Goal: Task Accomplishment & Management: Manage account settings

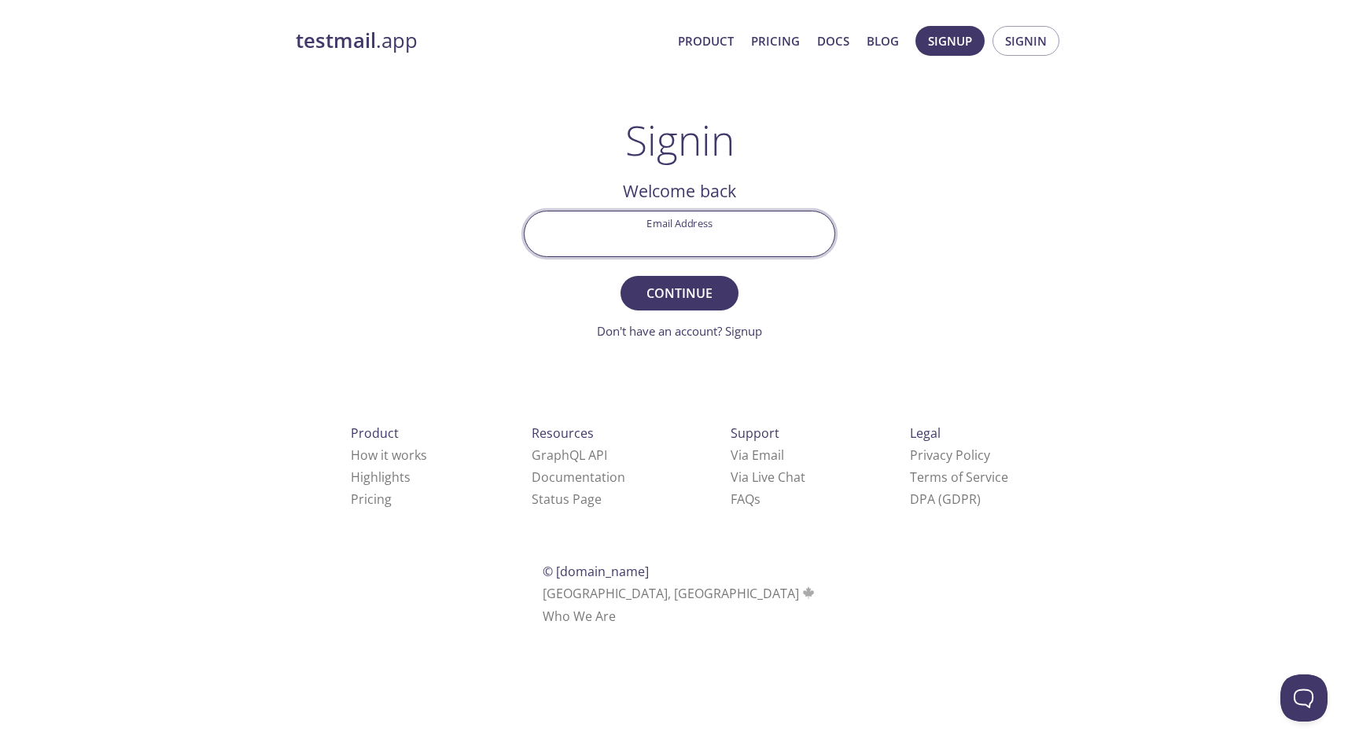
click at [720, 236] on input "Email Address" at bounding box center [680, 234] width 310 height 45
type input "[EMAIL_ADDRESS][DOMAIN_NAME]"
click at [687, 296] on span "Continue" at bounding box center [679, 293] width 83 height 22
click at [687, 237] on input "Signin Security Code" at bounding box center [680, 234] width 310 height 45
type input "s"
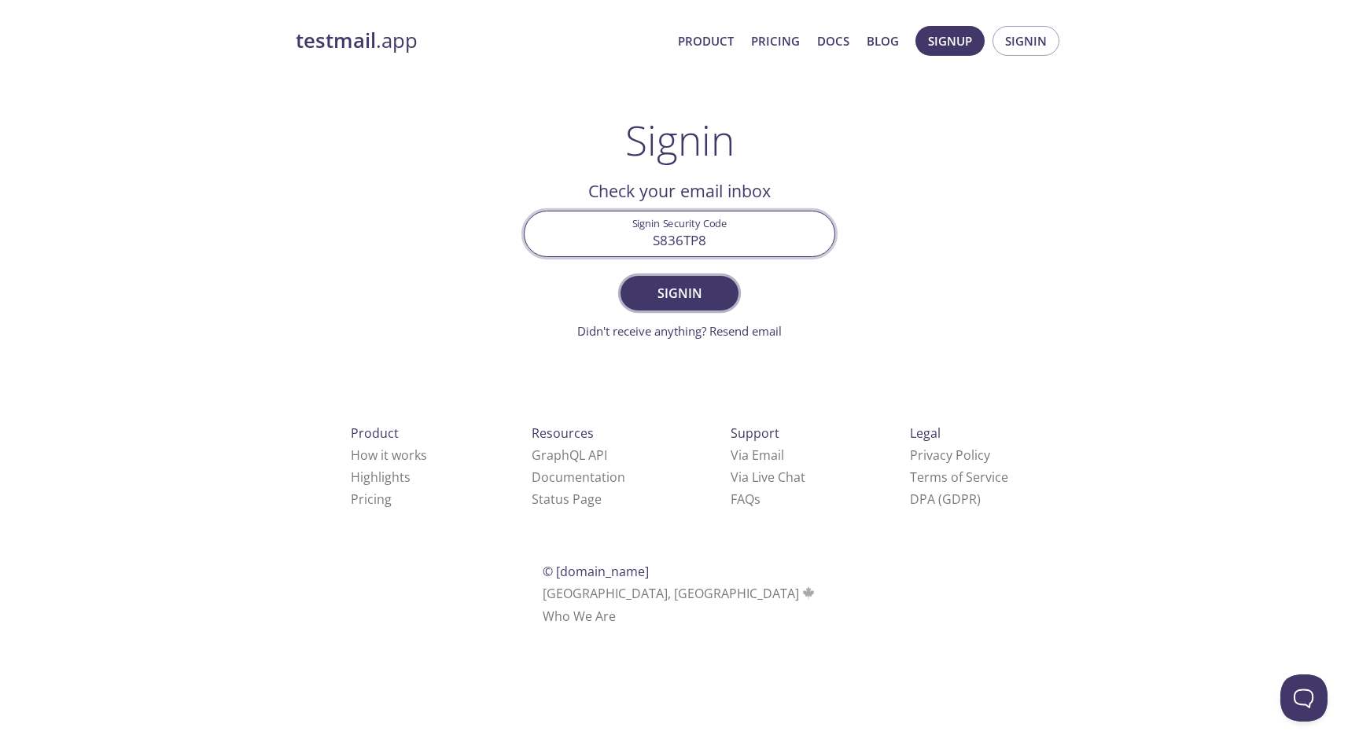
type input "S836TP8"
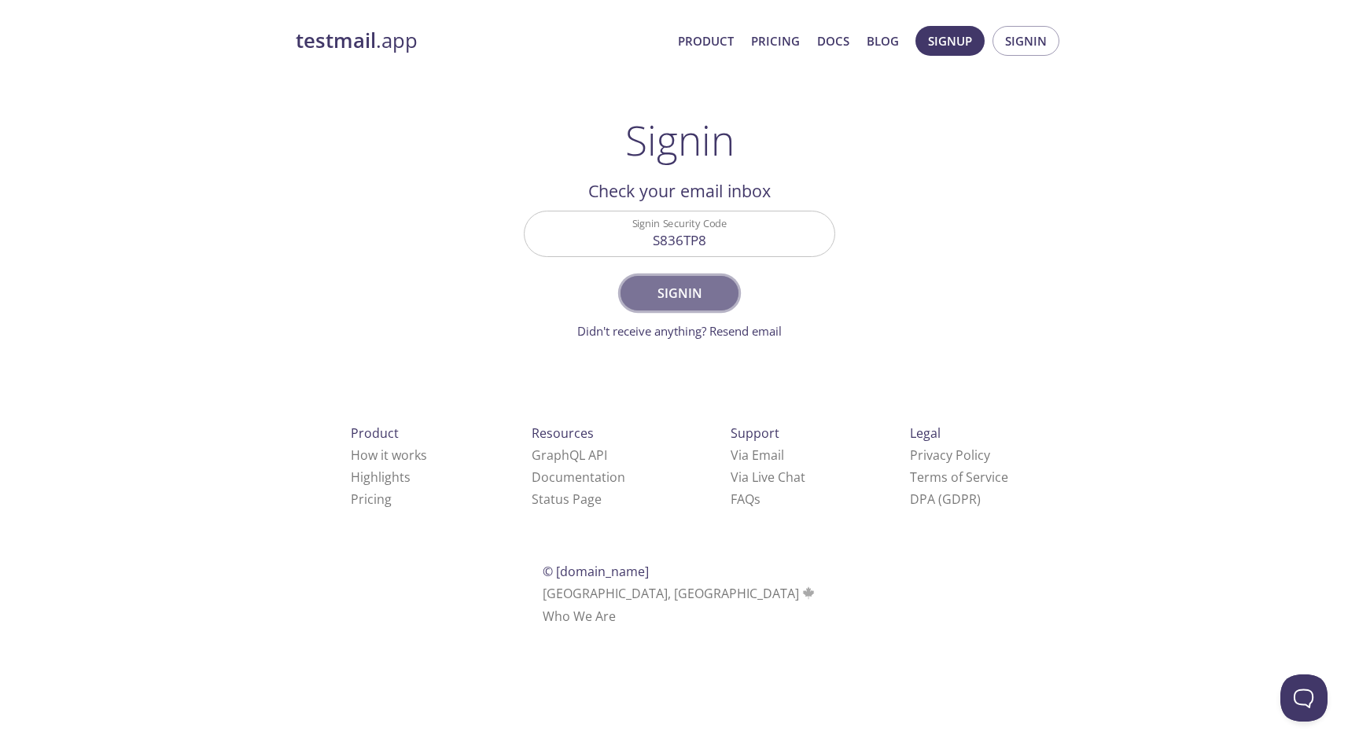
click at [686, 294] on span "Signin" at bounding box center [679, 293] width 83 height 22
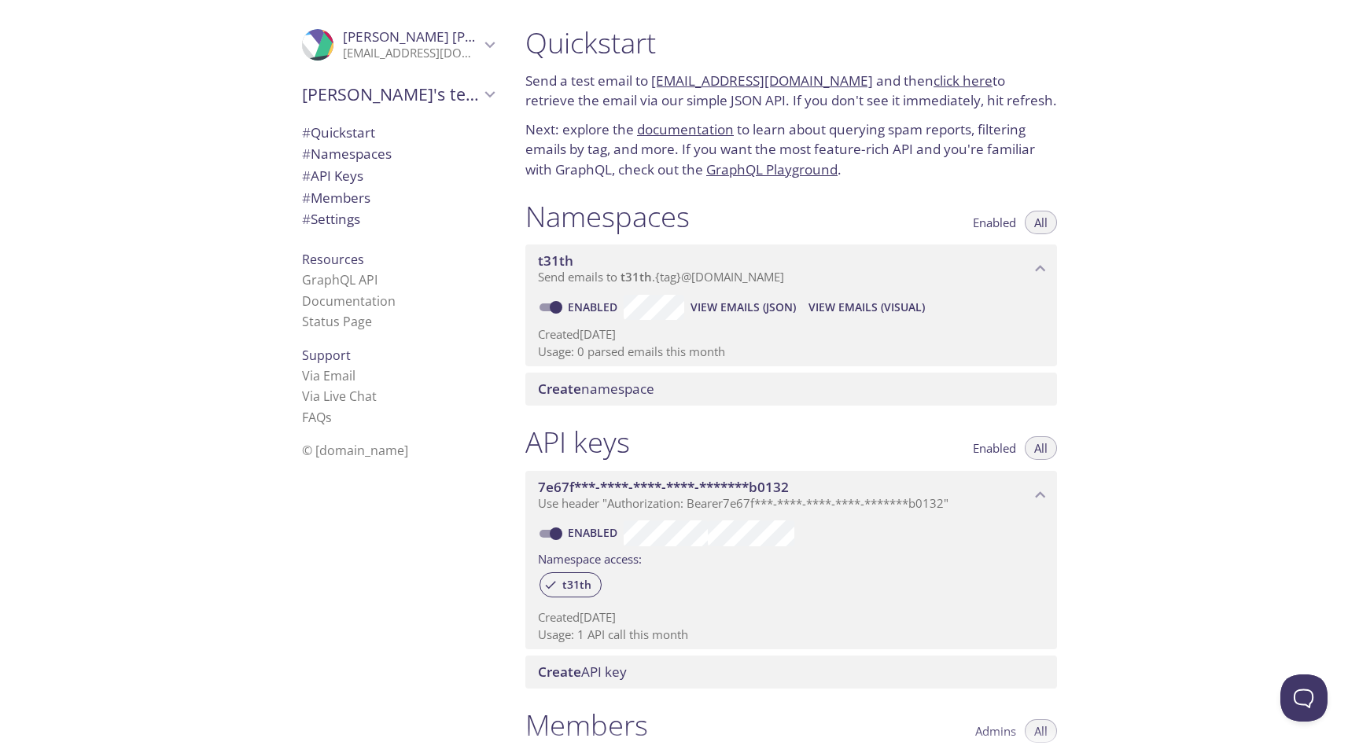
click at [945, 79] on link "click here" at bounding box center [962, 81] width 59 height 18
